Goal: Task Accomplishment & Management: Manage account settings

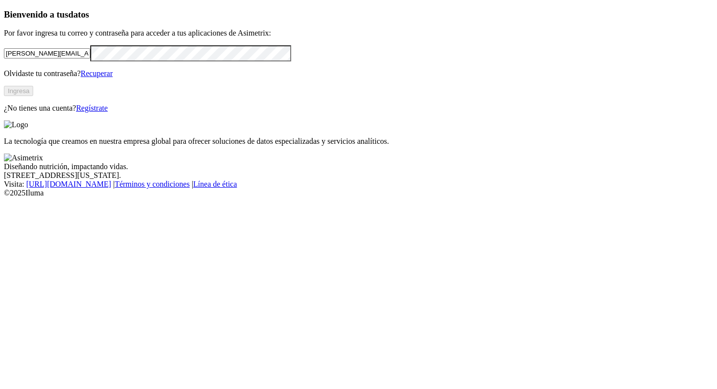
click at [113, 78] on link "Recuperar" at bounding box center [96, 73] width 32 height 8
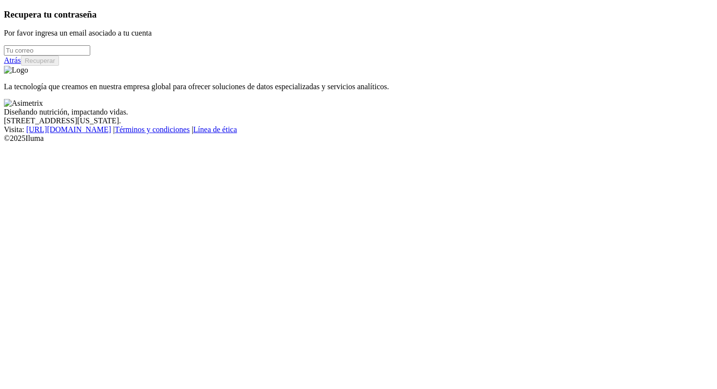
click at [90, 56] on input "email" at bounding box center [47, 50] width 86 height 10
type input "harold.durango@alura.bio"
click at [59, 66] on button "Recuperar" at bounding box center [40, 61] width 38 height 10
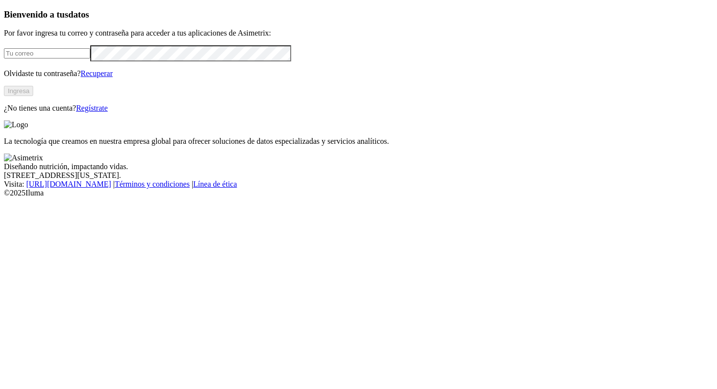
click at [90, 59] on input "email" at bounding box center [47, 53] width 86 height 10
type input "[PERSON_NAME][EMAIL_ADDRESS][DOMAIN_NAME]"
click at [33, 96] on button "Ingresa" at bounding box center [18, 91] width 29 height 10
